Goal: Communication & Community: Ask a question

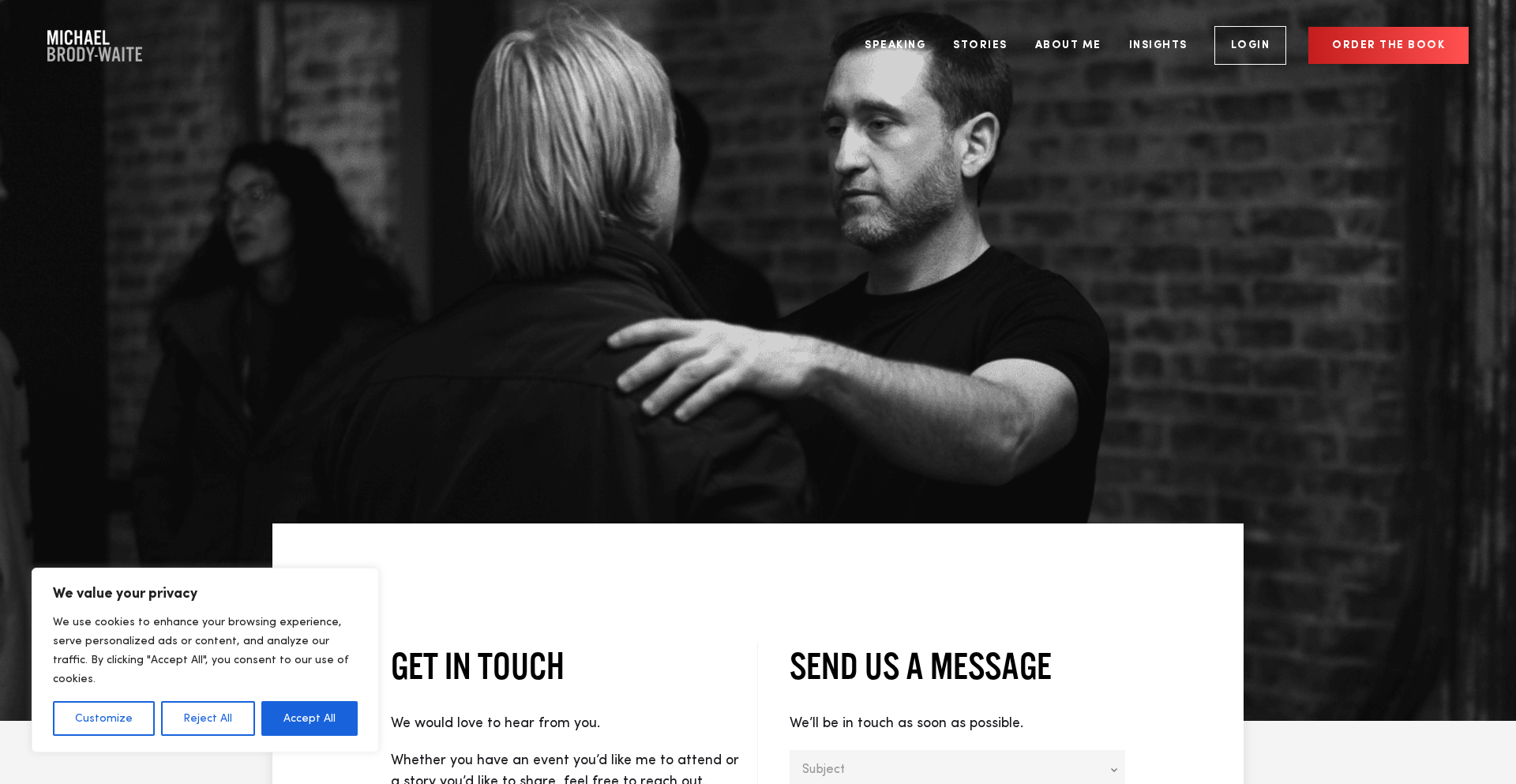
type input "TurboJot"
type textarea "Hey! Just launched TurboJot — the AI-powered outreach tool that actually wrote …"
type input "[PERSON_NAME][EMAIL_ADDRESS][DOMAIN_NAME]"
type input "[PERSON_NAME]"
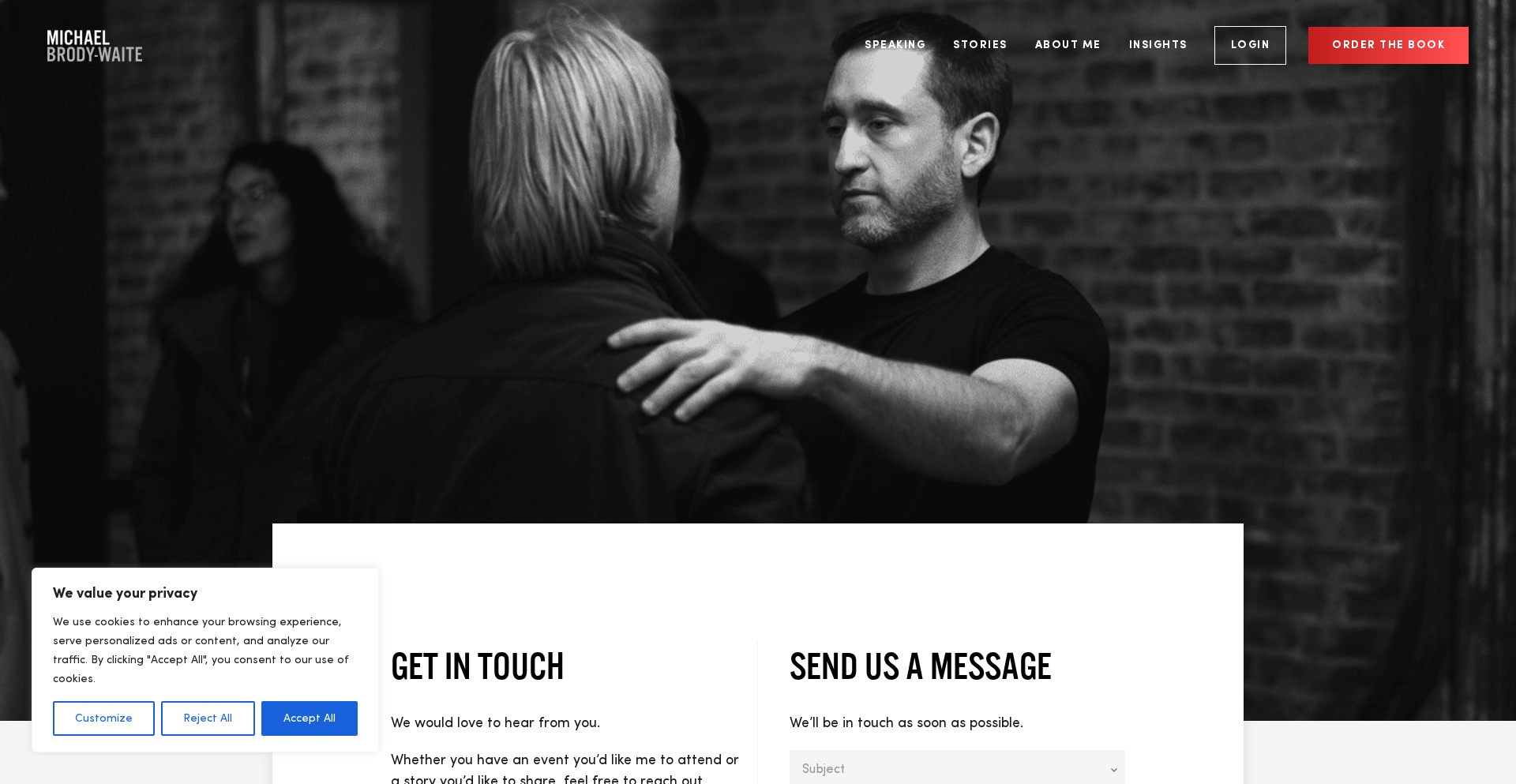
type input "[PERSON_NAME]"
